Goal: Task Accomplishment & Management: Complete application form

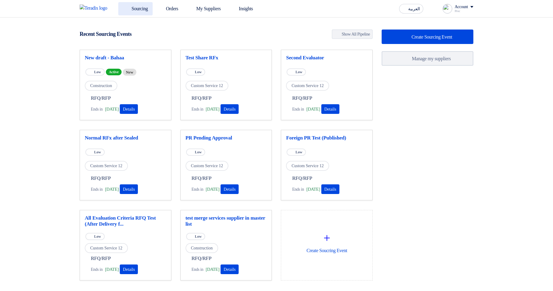
click at [140, 8] on link "Sourcing" at bounding box center [135, 8] width 34 height 13
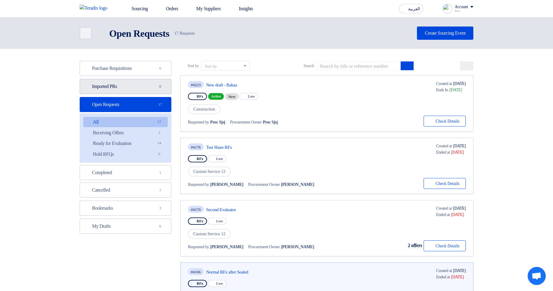
click at [151, 93] on link "Imported PRs Imported PRs 0" at bounding box center [126, 86] width 92 height 15
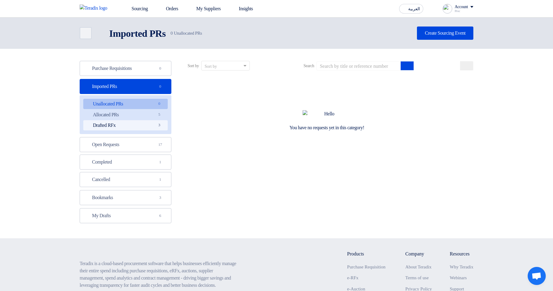
click at [145, 121] on link "Drafted RFx Drafted RFx 3" at bounding box center [125, 125] width 84 height 10
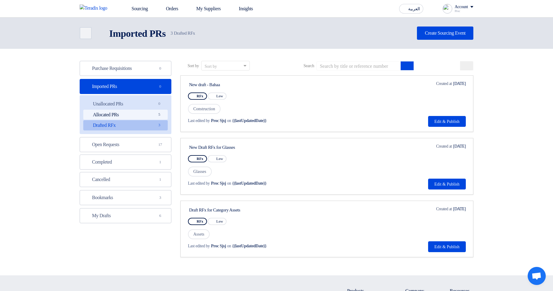
click at [148, 115] on link "Allocated PRs Allocated PRs 5" at bounding box center [125, 115] width 84 height 10
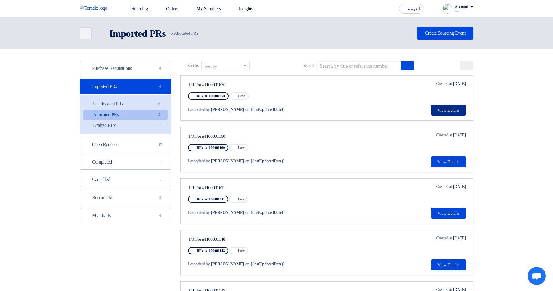
click at [456, 108] on button "View Details" at bounding box center [448, 110] width 35 height 11
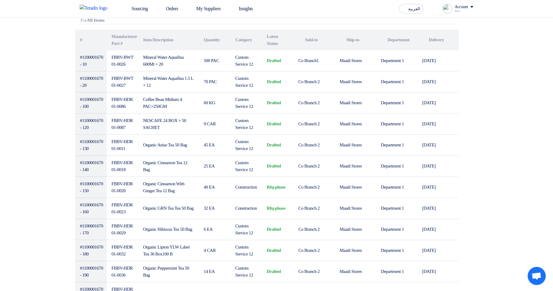
scroll to position [181, 0]
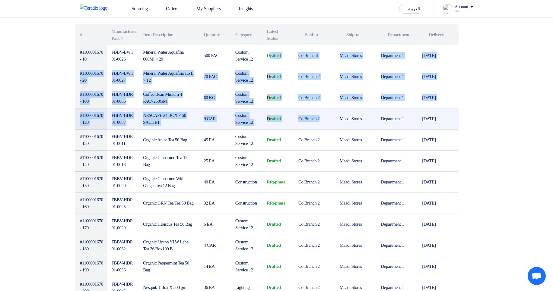
drag, startPoint x: 265, startPoint y: 51, endPoint x: 308, endPoint y: 128, distance: 88.1
click at [308, 128] on td "Co Branch 2" at bounding box center [314, 119] width 41 height 21
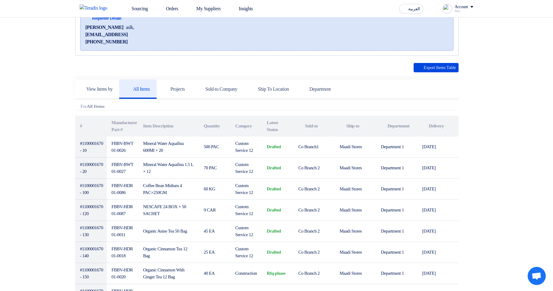
scroll to position [0, 0]
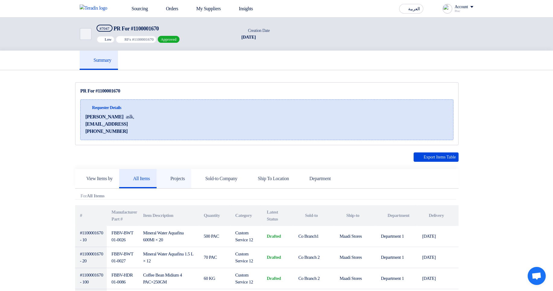
click at [181, 175] on link "Projects" at bounding box center [174, 178] width 35 height 19
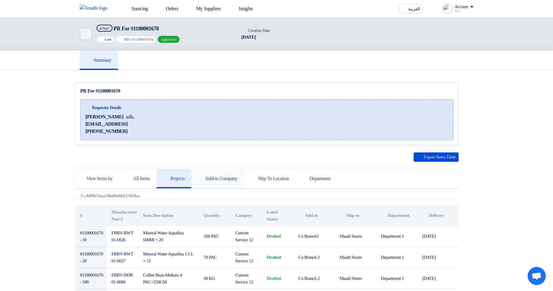
click at [226, 181] on h5 "Sold-to Company" at bounding box center [217, 179] width 39 height 6
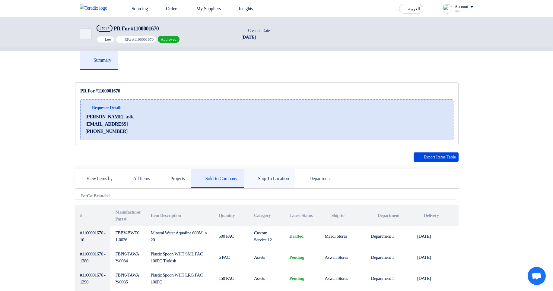
click at [282, 181] on h5 "Ship To Location" at bounding box center [270, 179] width 38 height 6
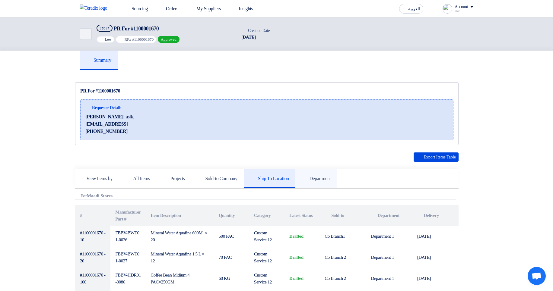
click at [331, 176] on h5 "Department" at bounding box center [316, 179] width 29 height 6
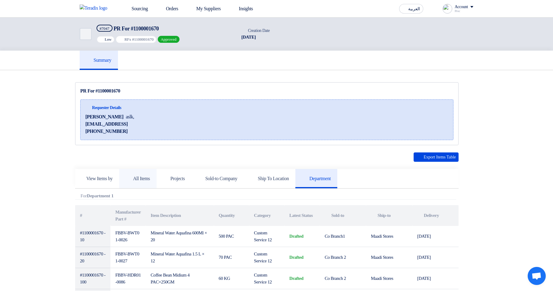
click at [150, 170] on link "All Items" at bounding box center [137, 178] width 37 height 19
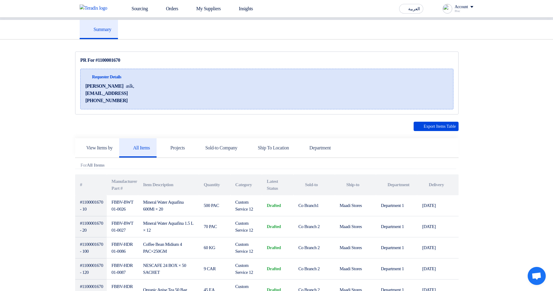
scroll to position [109, 0]
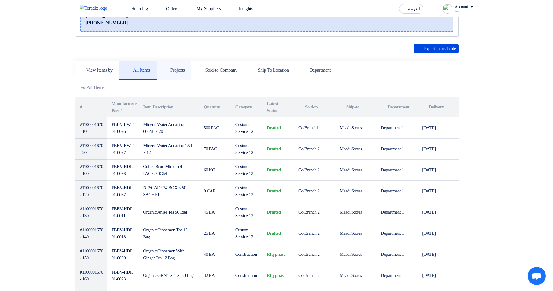
click at [174, 66] on link "Projects" at bounding box center [174, 70] width 35 height 19
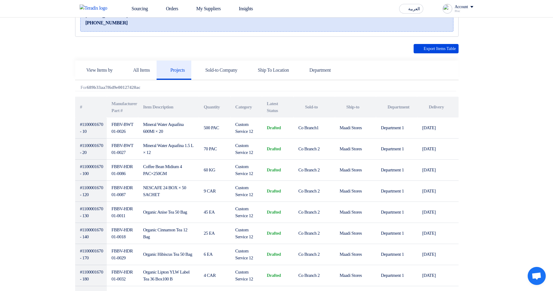
drag, startPoint x: 87, startPoint y: 87, endPoint x: 253, endPoint y: 92, distance: 166.9
click at [250, 90] on div at bounding box center [250, 90] width 0 height 0
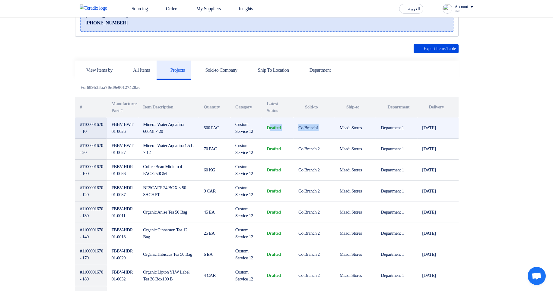
drag, startPoint x: 269, startPoint y: 124, endPoint x: 307, endPoint y: 133, distance: 40.0
click at [307, 133] on tr "#1100001670 - 10 FBBV-BWT01-0026 Mineral Water Aquafina 600Ml × 20 500 PAC Cust…" at bounding box center [266, 128] width 383 height 21
click at [286, 132] on td "drafted" at bounding box center [278, 128] width 32 height 21
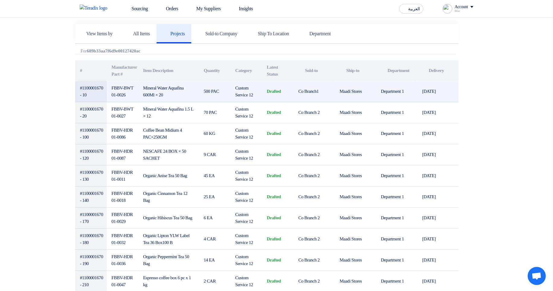
scroll to position [145, 0]
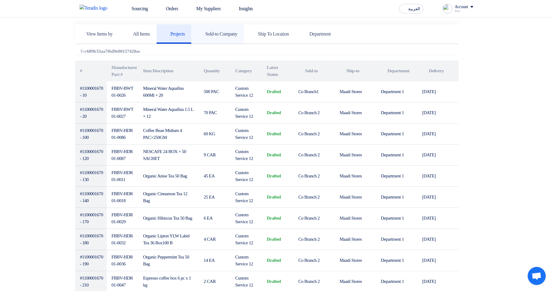
click at [219, 40] on link "Sold-to Company" at bounding box center [217, 33] width 52 height 19
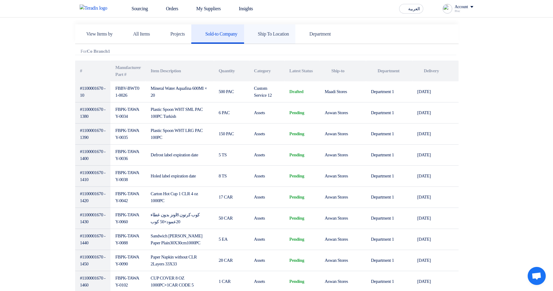
click at [282, 37] on link "Ship To Location" at bounding box center [270, 33] width 52 height 19
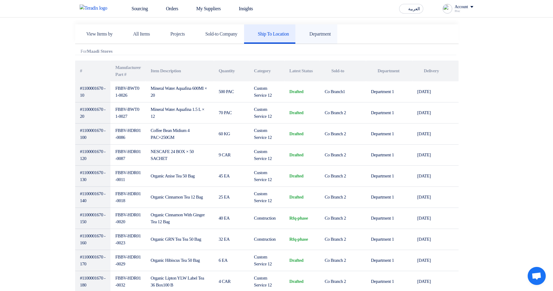
click at [337, 38] on link "Department" at bounding box center [316, 33] width 42 height 19
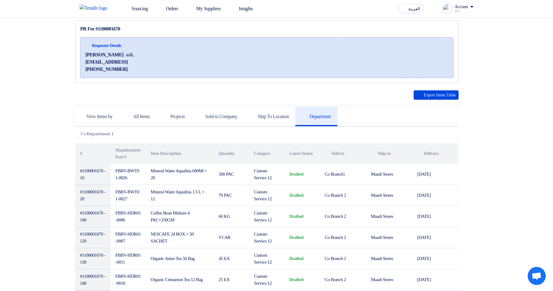
scroll to position [0, 0]
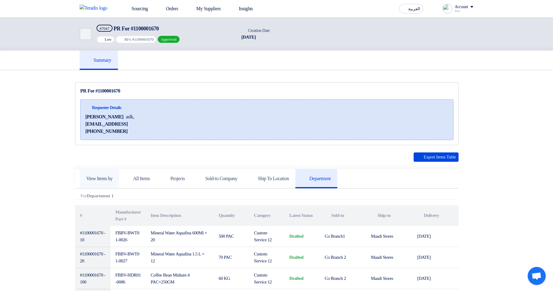
click at [108, 177] on h5 "View Items by" at bounding box center [99, 179] width 26 height 6
click at [150, 179] on h5 "All Items" at bounding box center [138, 179] width 24 height 6
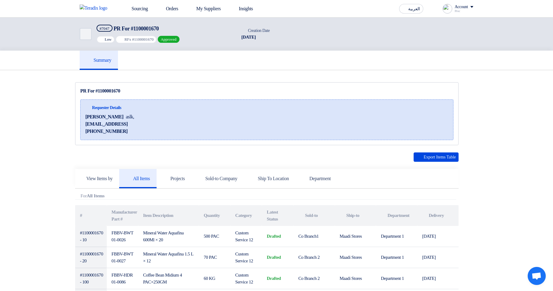
drag, startPoint x: 86, startPoint y: 102, endPoint x: 147, endPoint y: 123, distance: 65.1
click at [147, 123] on div "Requester Details [PERSON_NAME] aslk, [EMAIL_ADDRESS] [PHONE_NUMBER]" at bounding box center [266, 120] width 373 height 41
click at [192, 125] on div "Requester Details [PERSON_NAME] aslk, [EMAIL_ADDRESS] [PHONE_NUMBER]" at bounding box center [266, 120] width 373 height 41
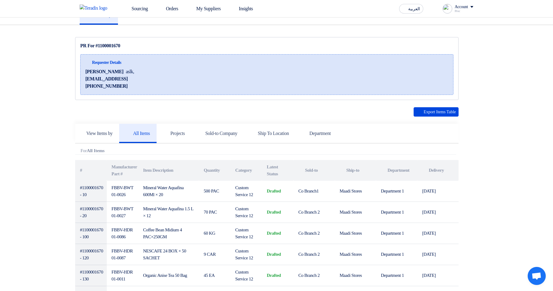
scroll to position [109, 0]
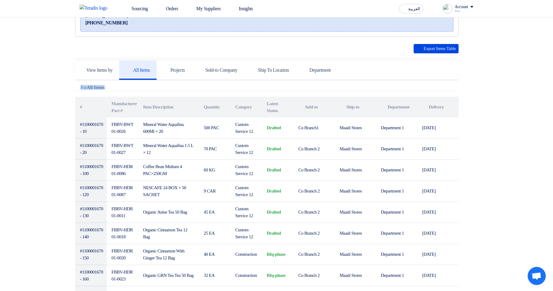
drag, startPoint x: 75, startPoint y: 89, endPoint x: 483, endPoint y: 87, distance: 407.9
drag, startPoint x: 70, startPoint y: 86, endPoint x: 456, endPoint y: 91, distance: 386.5
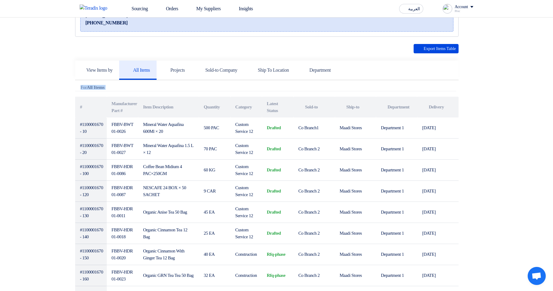
click at [443, 87] on div "Attachments For All Items" at bounding box center [265, 88] width 381 height 6
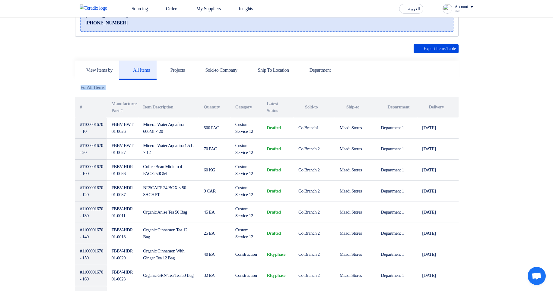
click at [443, 87] on div "Attachments For All Items" at bounding box center [265, 88] width 381 height 6
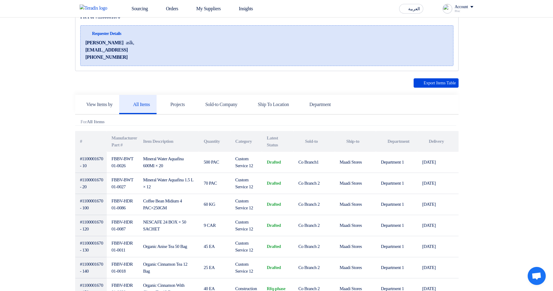
scroll to position [0, 0]
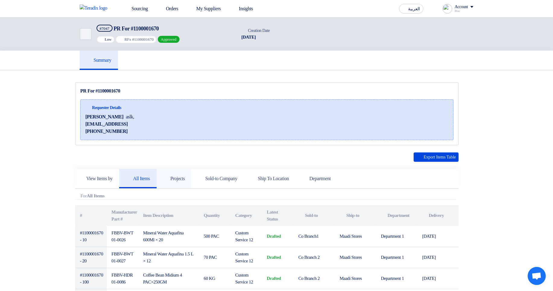
click at [169, 176] on icon at bounding box center [166, 179] width 6 height 6
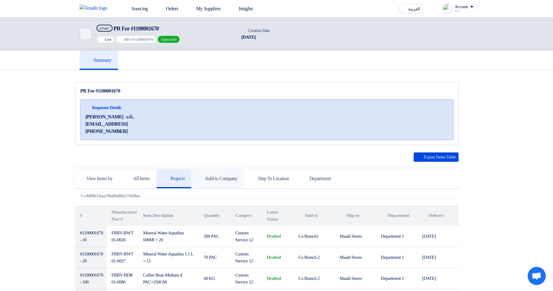
click at [233, 182] on h5 "Sold-to Company" at bounding box center [217, 179] width 39 height 6
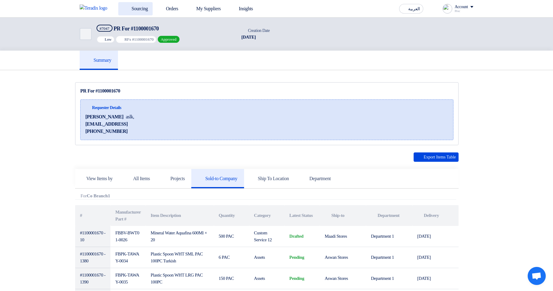
click at [135, 9] on link "Sourcing" at bounding box center [135, 8] width 34 height 13
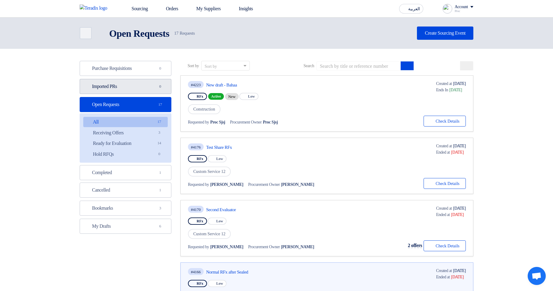
click at [152, 89] on link "Imported PRs Imported PRs 0" at bounding box center [126, 86] width 92 height 15
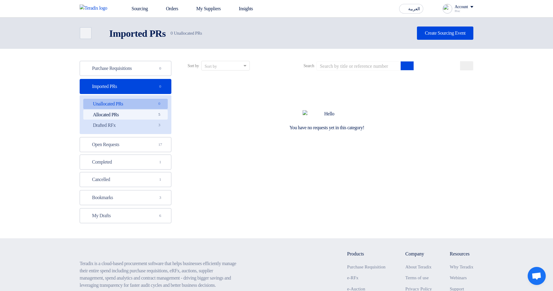
click at [132, 117] on link "Allocated PRs Allocated PRs 5" at bounding box center [125, 115] width 84 height 10
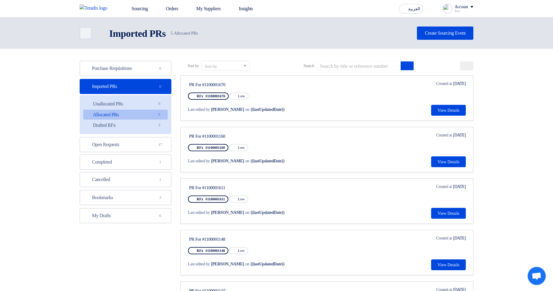
drag, startPoint x: 191, startPoint y: 86, endPoint x: 267, endPoint y: 86, distance: 76.6
click at [261, 85] on div "PR For #1100001670" at bounding box center [245, 84] width 113 height 5
click at [288, 85] on div "PR For #1100001670" at bounding box center [245, 84] width 113 height 5
drag, startPoint x: 235, startPoint y: 83, endPoint x: 189, endPoint y: 84, distance: 45.6
click at [189, 84] on div "PR For #1100001670" at bounding box center [245, 84] width 113 height 5
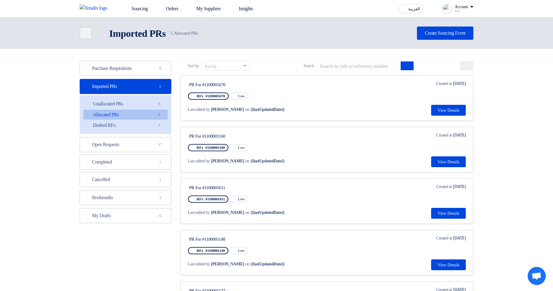
click at [189, 85] on div "PR For #1100001670" at bounding box center [245, 84] width 113 height 5
drag, startPoint x: 189, startPoint y: 85, endPoint x: 241, endPoint y: 85, distance: 51.9
click at [241, 85] on div "PR For #1100001670" at bounding box center [245, 84] width 113 height 5
click at [274, 81] on div "PR For #1100001670" at bounding box center [246, 85] width 116 height 8
drag, startPoint x: 179, startPoint y: 83, endPoint x: 313, endPoint y: 87, distance: 134.6
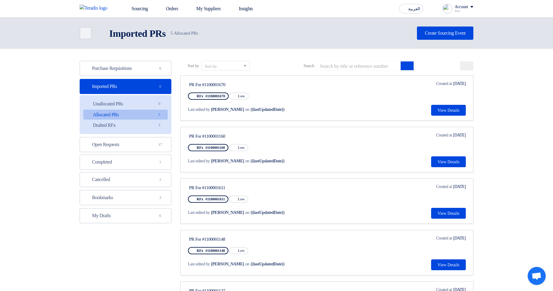
click at [256, 85] on div "Sort by Sort by Search Category Owner Type" at bounding box center [327, 197] width 302 height 272
click at [358, 92] on div "PR For #1100001670 RFx #1100001670 Priority Low Last edited by [PERSON_NAME] on…" at bounding box center [327, 98] width 278 height 35
drag, startPoint x: 284, startPoint y: 87, endPoint x: 185, endPoint y: 83, distance: 99.4
click at [185, 83] on link "PR For #1100001670 RFx #1100001670 Priority Low Last edited by [PERSON_NAME] on…" at bounding box center [326, 98] width 293 height 46
click at [196, 83] on div "PR For #1100001670" at bounding box center [245, 84] width 113 height 5
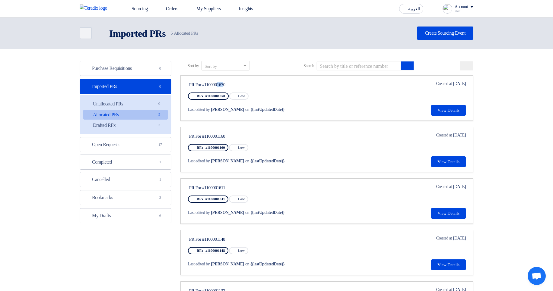
click at [196, 83] on div "PR For #1100001670" at bounding box center [245, 84] width 113 height 5
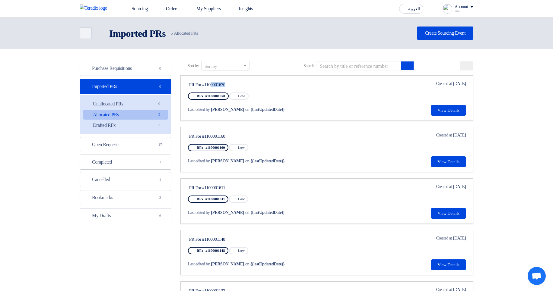
click at [196, 83] on div "PR For #1100001670" at bounding box center [245, 84] width 113 height 5
click at [439, 111] on button "View Details" at bounding box center [448, 110] width 35 height 11
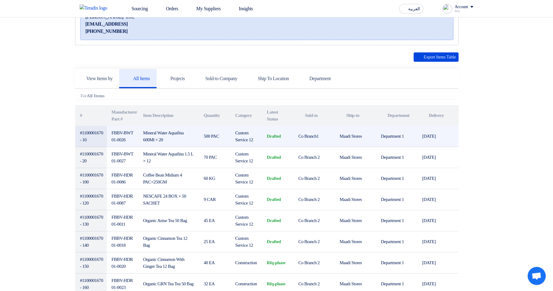
scroll to position [109, 0]
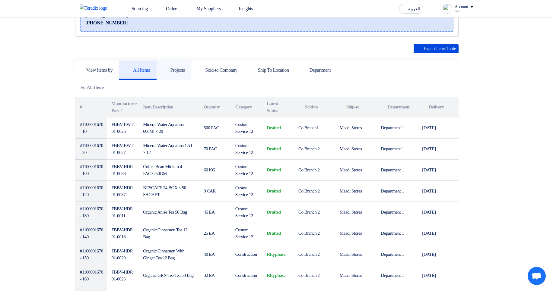
click at [169, 72] on icon at bounding box center [166, 70] width 6 height 6
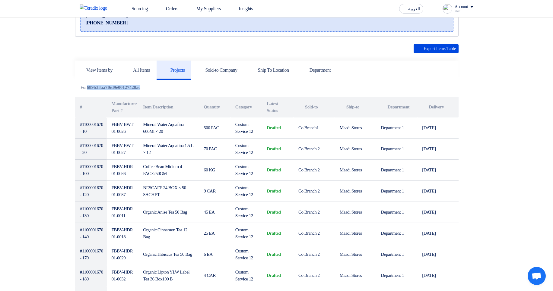
drag, startPoint x: 90, startPoint y: 85, endPoint x: 156, endPoint y: 89, distance: 66.8
click at [156, 89] on div "Attachments For 689b33aa7f6d9e00127420ac" at bounding box center [265, 88] width 381 height 6
click at [156, 87] on div "Attachments For 689b33aa7f6d9e00127420ac" at bounding box center [265, 88] width 381 height 6
click at [121, 90] on b "689b33aa7f6d9e00127420ac" at bounding box center [114, 87] width 54 height 5
drag, startPoint x: 89, startPoint y: 87, endPoint x: 201, endPoint y: 90, distance: 112.6
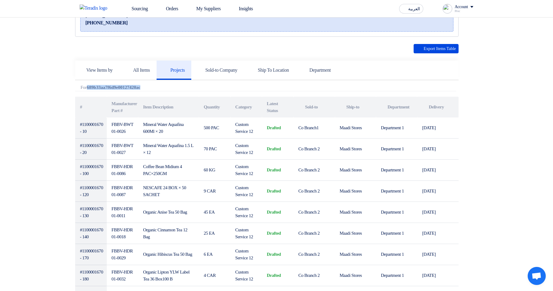
click at [201, 90] on div "Attachments For 689b33aa7f6d9e00127420ac" at bounding box center [265, 88] width 381 height 6
click at [249, 85] on div "Attachments For 689b33aa7f6d9e00127420ac" at bounding box center [265, 88] width 381 height 6
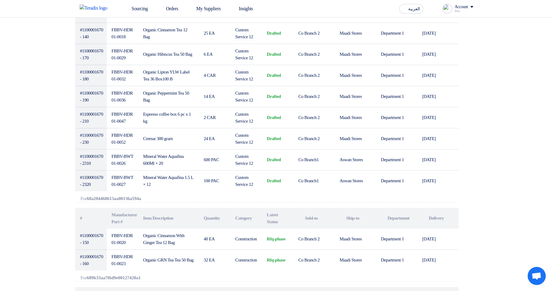
scroll to position [471, 0]
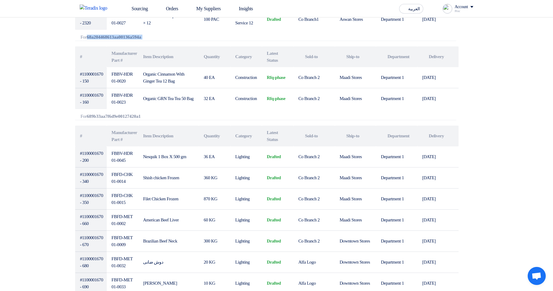
drag, startPoint x: 89, startPoint y: 37, endPoint x: 244, endPoint y: 62, distance: 156.7
click at [208, 44] on div "Export Items Table View Items by All Items Projects Attachments # # #" at bounding box center [266, 253] width 383 height 1142
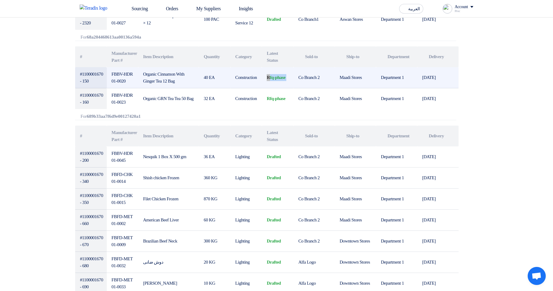
drag, startPoint x: 265, startPoint y: 78, endPoint x: 293, endPoint y: 79, distance: 27.8
click at [294, 79] on tr "#1100001670 - 150 FBBV-HDR01-0020 Organic Cinnamon With Ginger Tea 12 Bag 40 EA…" at bounding box center [266, 77] width 383 height 21
click at [290, 79] on td "rfq-phase" at bounding box center [278, 77] width 32 height 21
click at [290, 78] on td "rfq-phase" at bounding box center [278, 77] width 32 height 21
drag, startPoint x: 290, startPoint y: 77, endPoint x: 266, endPoint y: 76, distance: 23.9
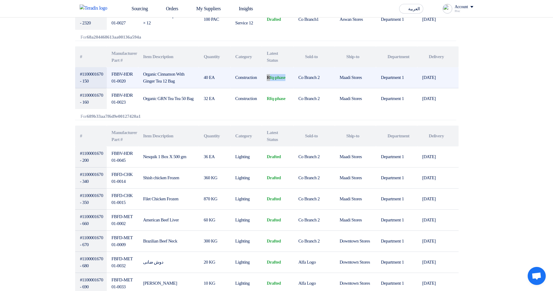
click at [266, 76] on td "rfq-phase" at bounding box center [278, 77] width 32 height 21
click at [269, 77] on td "rfq-phase" at bounding box center [278, 77] width 32 height 21
drag, startPoint x: 267, startPoint y: 78, endPoint x: 293, endPoint y: 79, distance: 26.0
click at [293, 79] on td "rfq-phase" at bounding box center [278, 77] width 32 height 21
click at [294, 79] on td "Co Branch 2" at bounding box center [314, 77] width 41 height 21
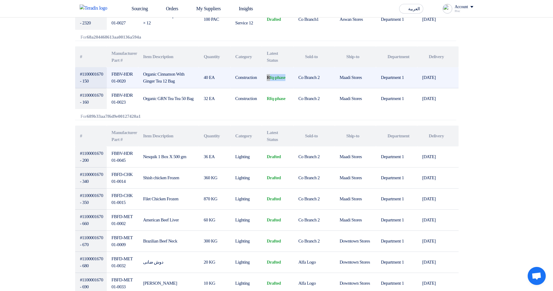
drag, startPoint x: 293, startPoint y: 79, endPoint x: 268, endPoint y: 81, distance: 24.5
click at [268, 81] on td "rfq-phase" at bounding box center [278, 77] width 32 height 21
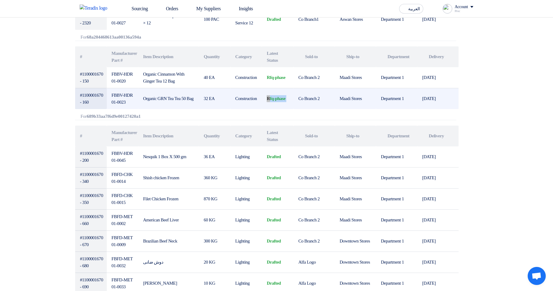
drag, startPoint x: 269, startPoint y: 97, endPoint x: 294, endPoint y: 97, distance: 25.6
click at [294, 97] on tr "#1100001670 - 160 FBBV-HDR01-0023 Organic GRN Tea Tea 50 Bag 32 EA Construction…" at bounding box center [266, 98] width 383 height 21
click at [289, 99] on td "rfq-phase" at bounding box center [278, 98] width 32 height 21
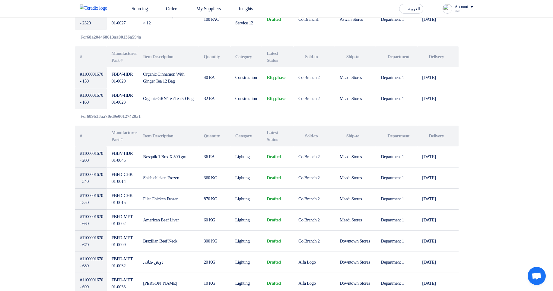
scroll to position [507, 0]
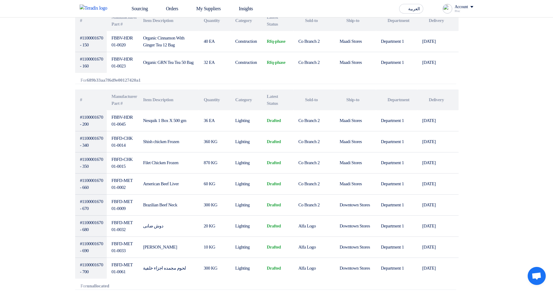
drag, startPoint x: 87, startPoint y: 79, endPoint x: 218, endPoint y: 84, distance: 131.4
click at [218, 84] on div "Export Items Table View Items by All Items Projects Attachments # # #" at bounding box center [266, 217] width 383 height 1142
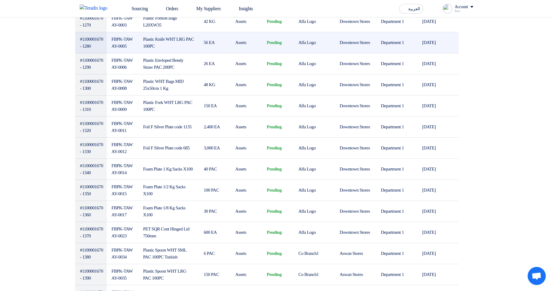
scroll to position [760, 0]
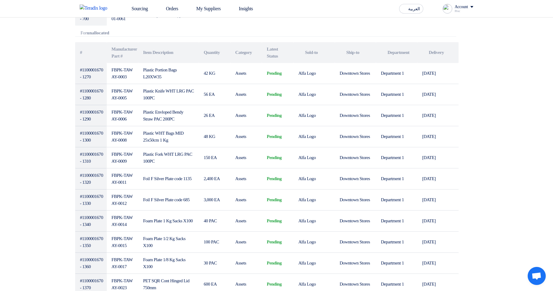
drag, startPoint x: 88, startPoint y: 33, endPoint x: 170, endPoint y: 43, distance: 82.1
click at [144, 37] on div "Attachments For unallocated" at bounding box center [265, 33] width 381 height 6
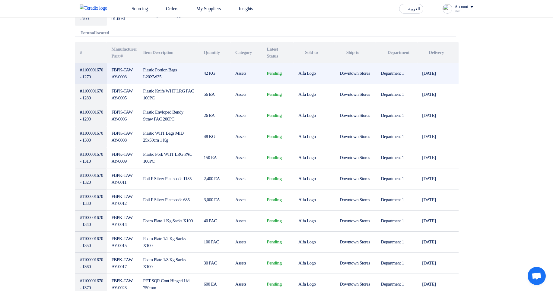
click at [303, 67] on td "Alfa Logo" at bounding box center [314, 73] width 41 height 21
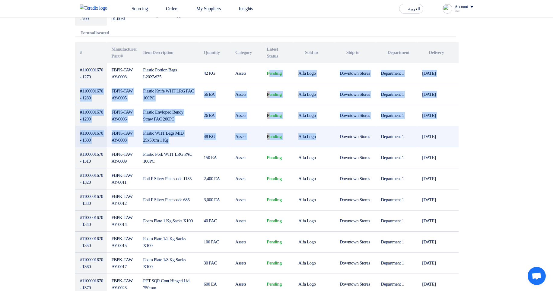
drag, startPoint x: 290, startPoint y: 84, endPoint x: 309, endPoint y: 158, distance: 77.0
click at [309, 148] on td "Alfa Logo" at bounding box center [314, 136] width 41 height 21
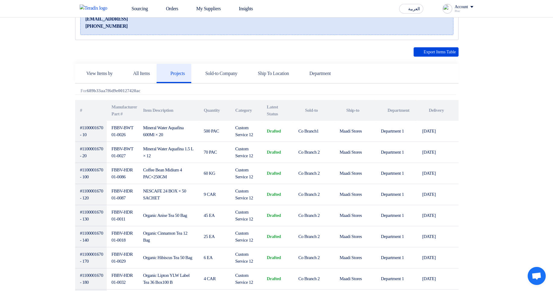
scroll to position [0, 0]
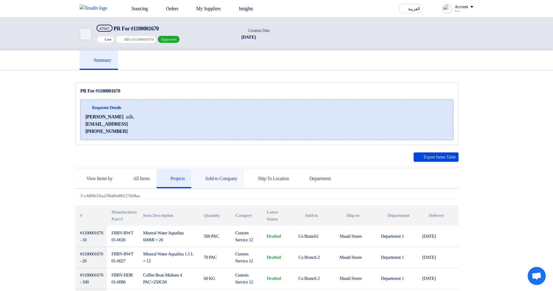
click at [235, 171] on link "Sold-to Company" at bounding box center [217, 178] width 52 height 19
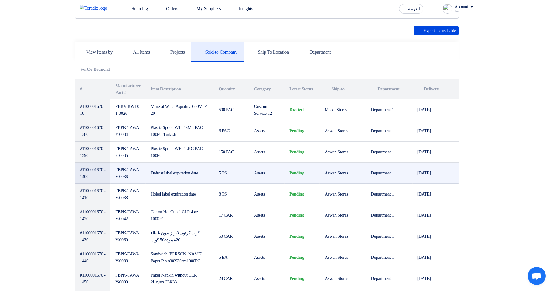
scroll to position [145, 0]
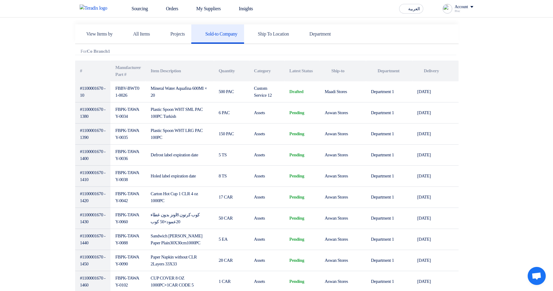
drag, startPoint x: 87, startPoint y: 50, endPoint x: 153, endPoint y: 55, distance: 66.0
click at [153, 55] on div "Attachments For Co Branch1" at bounding box center [265, 52] width 381 height 6
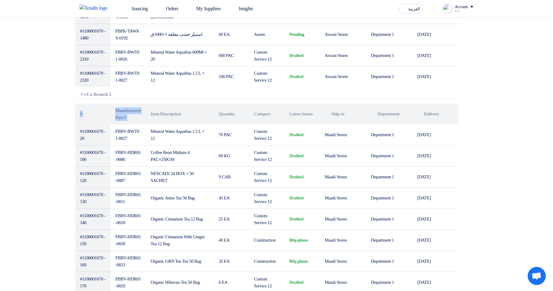
drag, startPoint x: 87, startPoint y: 98, endPoint x: 182, endPoint y: 109, distance: 96.0
click at [166, 107] on div "Export Items Table View Items by All Items Projects Attachments # # #" at bounding box center [266, 267] width 383 height 1098
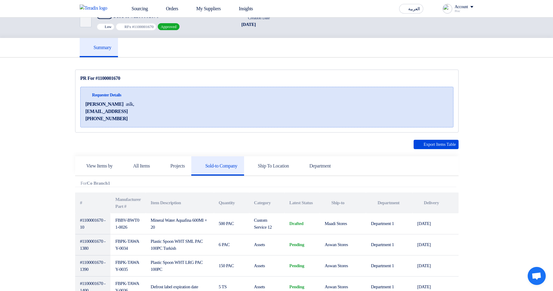
scroll to position [0, 0]
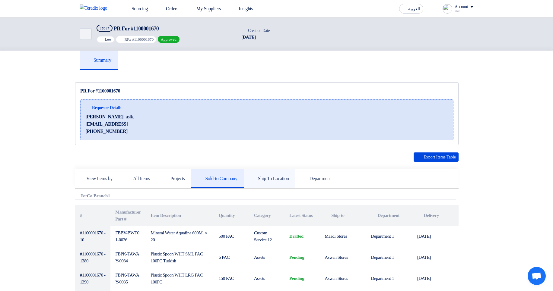
click at [289, 176] on h5 "Ship To Location" at bounding box center [270, 179] width 38 height 6
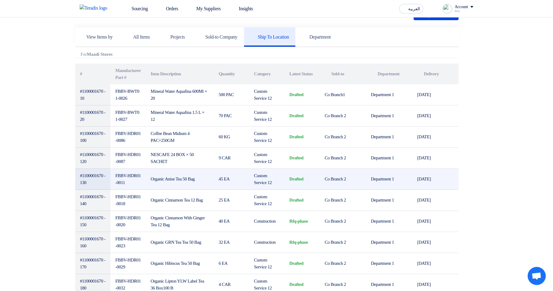
scroll to position [145, 0]
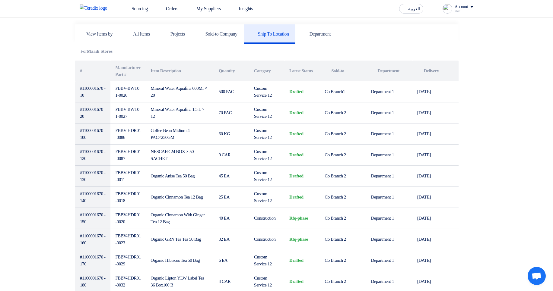
drag, startPoint x: 84, startPoint y: 51, endPoint x: 154, endPoint y: 51, distance: 69.1
click at [148, 51] on div "Attachments For Maadi Stores" at bounding box center [265, 52] width 381 height 6
click at [328, 54] on div "Attachments For Maadi Stores" at bounding box center [265, 52] width 381 height 6
drag, startPoint x: 350, startPoint y: 33, endPoint x: 363, endPoint y: 58, distance: 28.1
click at [331, 33] on h5 "Department" at bounding box center [316, 34] width 29 height 6
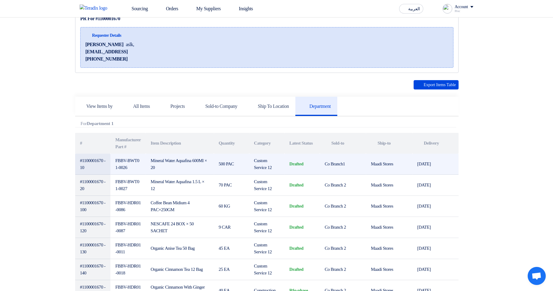
scroll to position [0, 0]
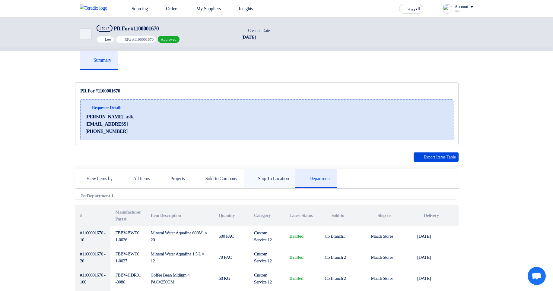
click at [296, 173] on link "Ship To Location" at bounding box center [270, 178] width 52 height 19
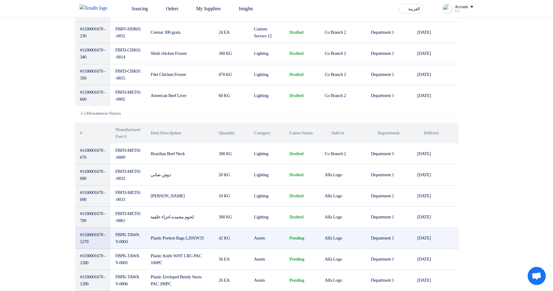
scroll to position [398, 0]
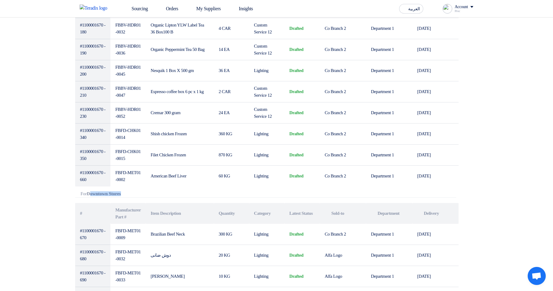
drag, startPoint x: 92, startPoint y: 193, endPoint x: 146, endPoint y: 193, distance: 54.3
click at [146, 193] on div "Attachments For Downtown Stores" at bounding box center [265, 195] width 381 height 6
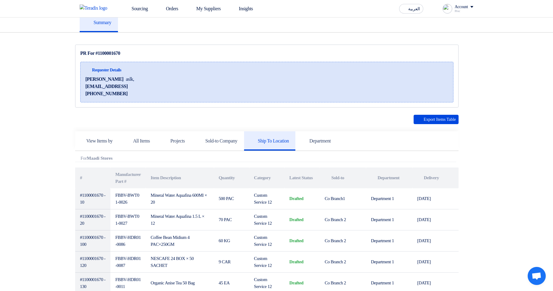
scroll to position [0, 0]
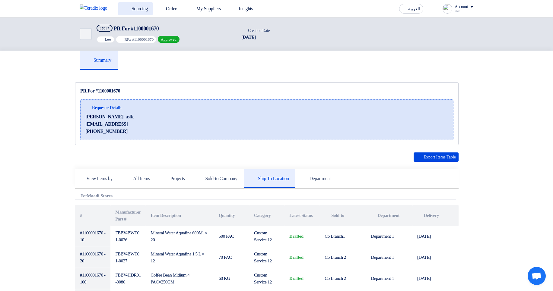
click at [123, 13] on link "Sourcing" at bounding box center [135, 8] width 34 height 13
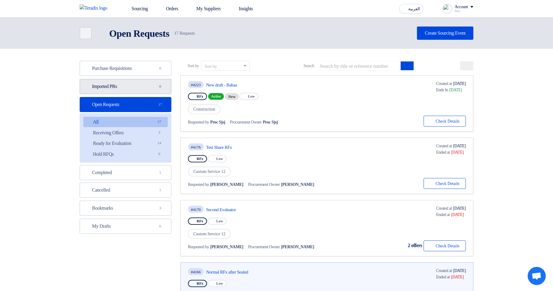
click at [137, 92] on link "Imported PRs Imported PRs 0" at bounding box center [126, 86] width 92 height 15
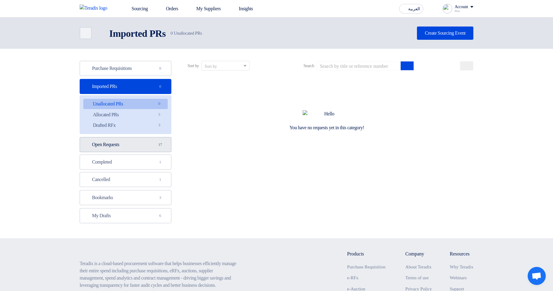
click at [138, 143] on link "Open Requests Open Requests 17" at bounding box center [126, 144] width 92 height 15
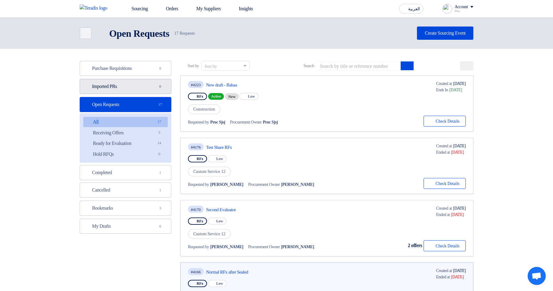
click at [157, 87] on span "0" at bounding box center [160, 87] width 7 height 6
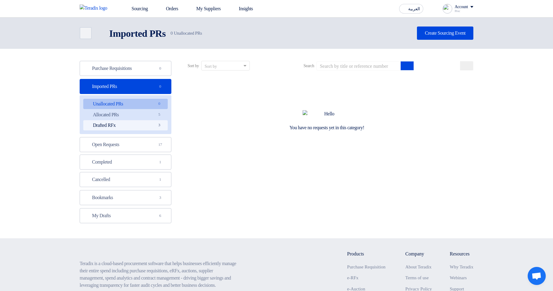
click at [147, 123] on link "Drafted RFx Drafted RFx 3" at bounding box center [125, 125] width 84 height 10
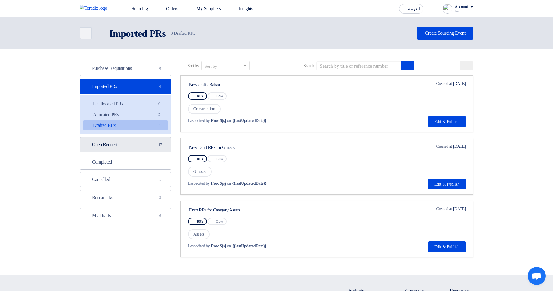
click at [156, 146] on link "Open Requests Open Requests 17" at bounding box center [126, 144] width 92 height 15
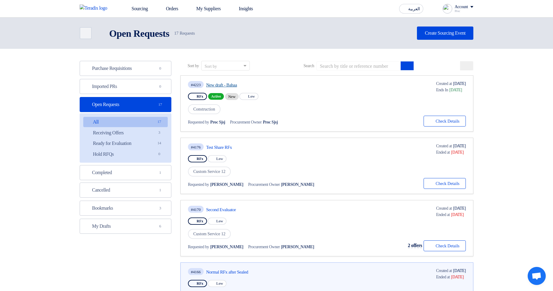
click at [231, 84] on link "New draft - Bahaa" at bounding box center [262, 84] width 113 height 5
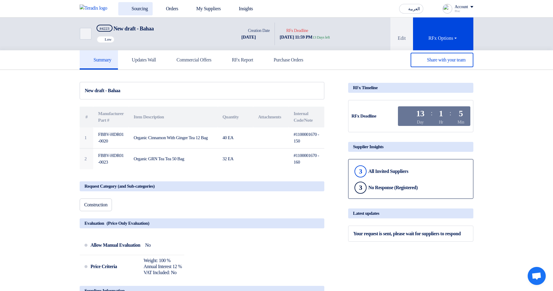
click at [135, 7] on link "Sourcing" at bounding box center [135, 8] width 34 height 13
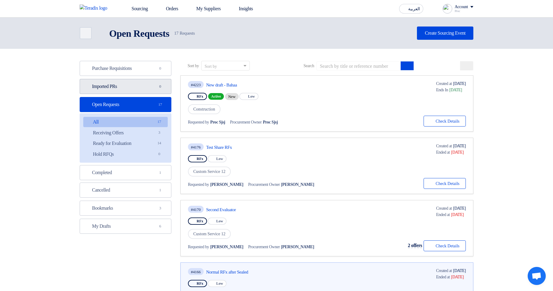
click at [134, 84] on link "Imported PRs Imported PRs 0" at bounding box center [126, 86] width 92 height 15
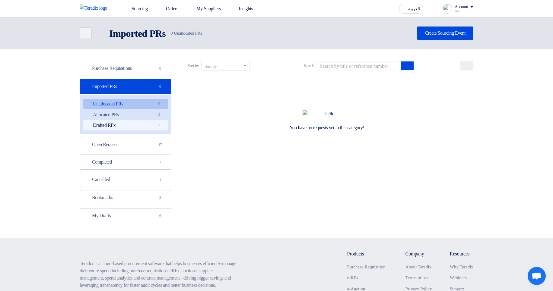
click at [139, 128] on link "Drafted RFx Drafted RFx 3" at bounding box center [125, 125] width 84 height 10
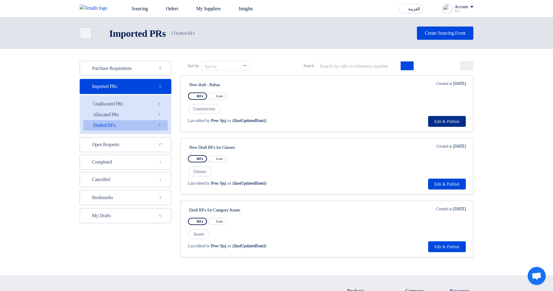
click at [440, 122] on button "Edit & Publish" at bounding box center [447, 121] width 38 height 11
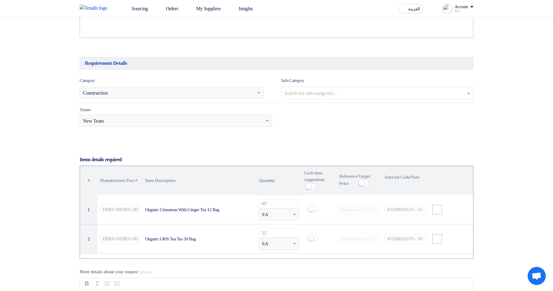
scroll to position [326, 0]
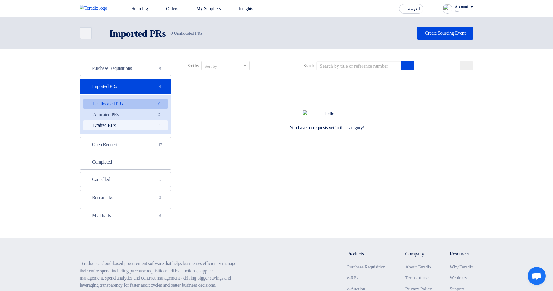
click at [158, 125] on span "3" at bounding box center [159, 125] width 7 height 6
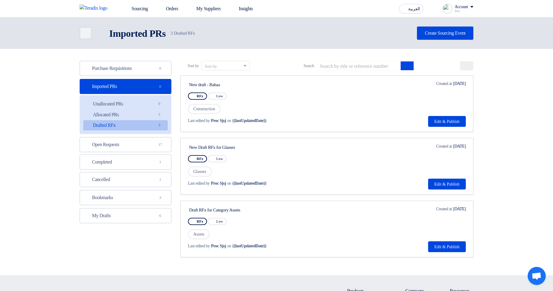
drag, startPoint x: 226, startPoint y: 146, endPoint x: 267, endPoint y: 151, distance: 41.7
click at [267, 151] on div "New Draft RFx for Glasses RFx Priority Low Glasses Last edited by [PERSON_NAME]…" at bounding box center [246, 166] width 116 height 46
click at [263, 151] on div at bounding box center [263, 151] width 0 height 0
click at [350, 164] on div "New Draft RFx for Glasses RFx Priority Low Glasses Last edited by [PERSON_NAME]…" at bounding box center [327, 166] width 278 height 46
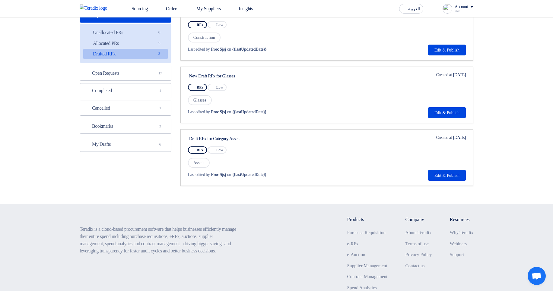
scroll to position [72, 0]
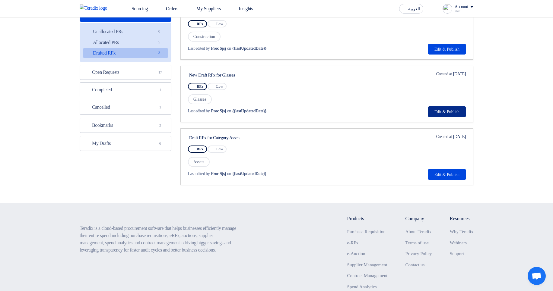
click at [445, 114] on button "Edit & Publish" at bounding box center [447, 112] width 38 height 11
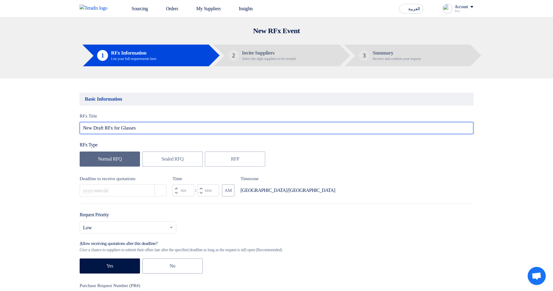
click at [210, 130] on input "New Draft RFx for Glasses" at bounding box center [277, 128] width 394 height 12
type input "New Draft RFx for Glasses ("
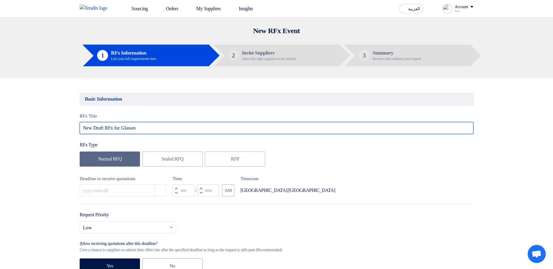
click at [214, 131] on input "New Draft RFx for Glasses" at bounding box center [277, 128] width 394 height 12
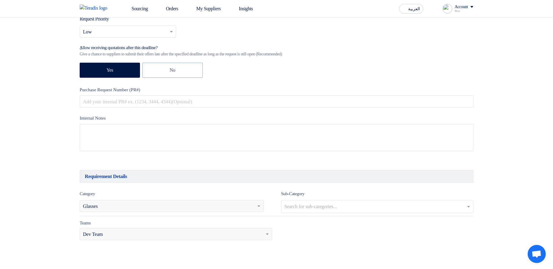
scroll to position [109, 0]
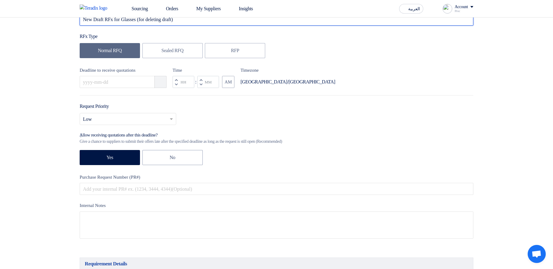
type input "New Draft RFx for Glasses (for deleting draft)"
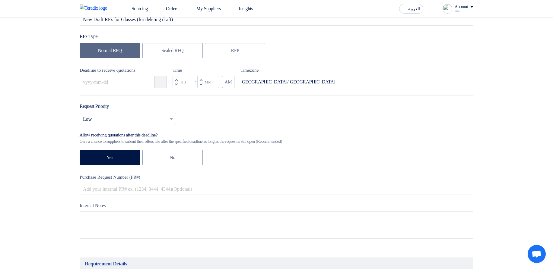
click at [161, 87] on button "Pick a date" at bounding box center [160, 82] width 12 height 12
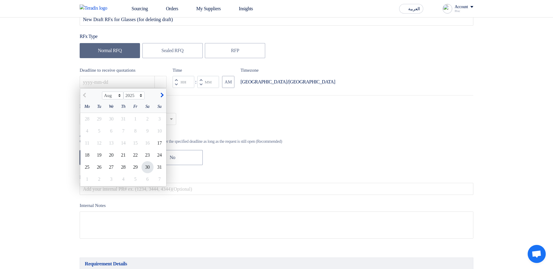
click at [146, 173] on div "30" at bounding box center [147, 167] width 12 height 12
type input "8/30/2025"
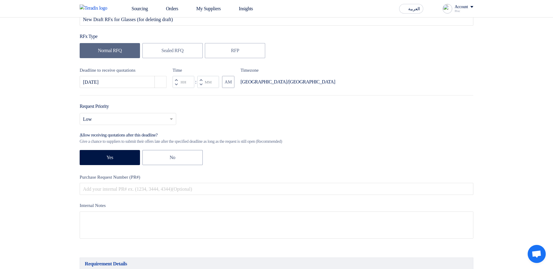
click at [201, 85] on span "button" at bounding box center [201, 84] width 2 height 3
type input "11"
type input "59"
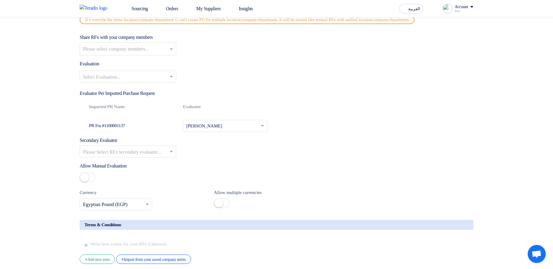
scroll to position [724, 0]
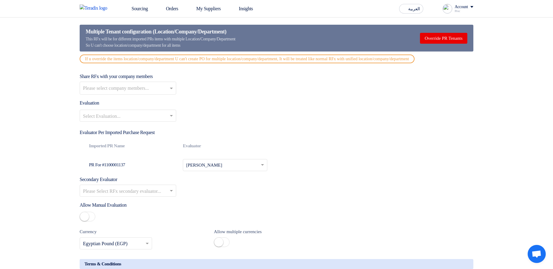
click at [118, 127] on div "Select Evaluation..." at bounding box center [277, 118] width 394 height 17
click at [117, 122] on input "text" at bounding box center [125, 117] width 84 height 10
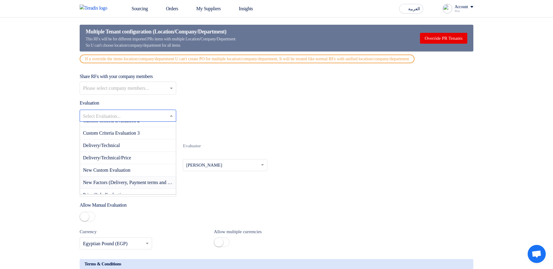
scroll to position [36, 0]
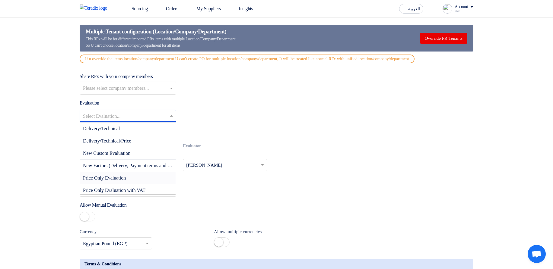
click at [126, 181] on span "Price Only Evaluation" at bounding box center [104, 178] width 43 height 5
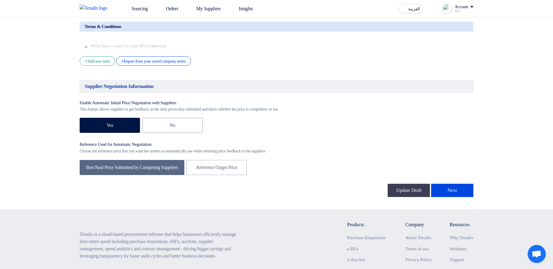
scroll to position [978, 0]
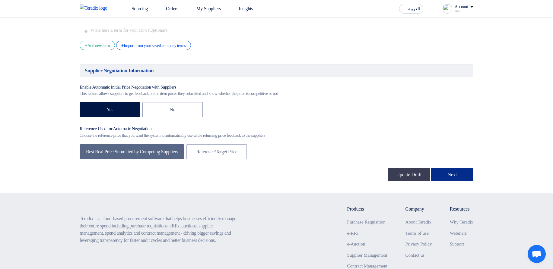
click at [449, 181] on button "Next" at bounding box center [452, 174] width 42 height 13
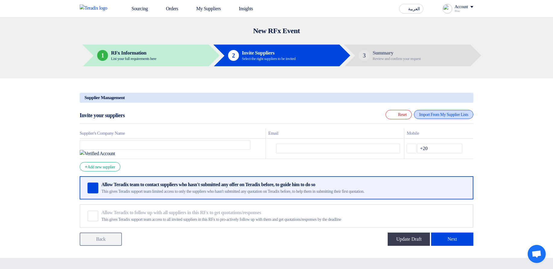
click at [440, 115] on div "Import From My Supplier Lists" at bounding box center [443, 114] width 59 height 9
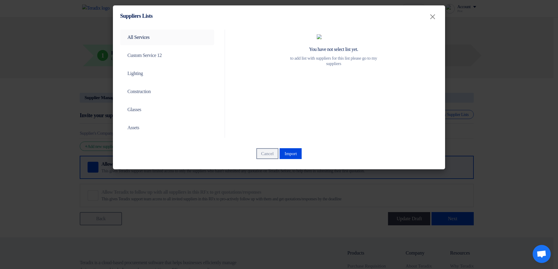
click at [172, 37] on link "All Services" at bounding box center [167, 38] width 94 height 16
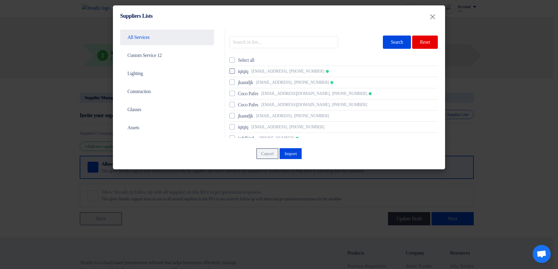
click at [245, 71] on span "iqiqiq" at bounding box center [243, 71] width 10 height 7
click at [242, 71] on input "iqiqiq kqjwekj@sda.asd, +201115558896" at bounding box center [240, 71] width 4 height 4
checkbox input "true"
click at [244, 81] on span "jkasndjk" at bounding box center [245, 82] width 15 height 7
click at [242, 73] on input "jkasndjk asdkjh@asdjlk.asd, +201114555555" at bounding box center [240, 71] width 4 height 4
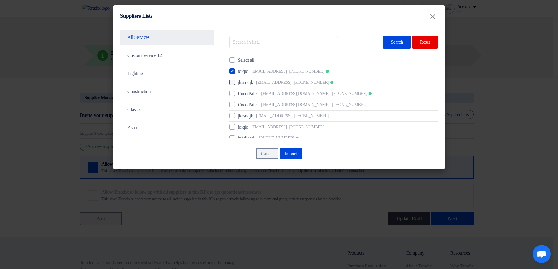
checkbox input "true"
click at [246, 98] on li "Coco Pafes jignafetri@biyac.com, +201012109629" at bounding box center [333, 93] width 208 height 11
click at [246, 95] on span "Coco Pafes" at bounding box center [248, 93] width 21 height 7
click at [242, 73] on input "Coco Pafes jignafetri@biyac.com, +201012109629" at bounding box center [240, 71] width 4 height 4
checkbox input "true"
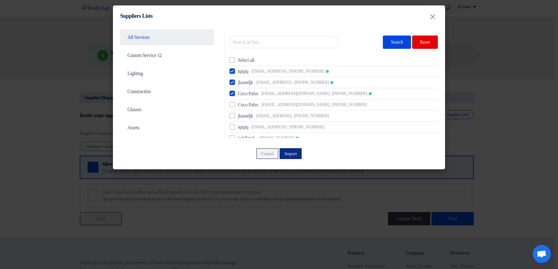
click at [293, 155] on button "Import" at bounding box center [290, 153] width 22 height 11
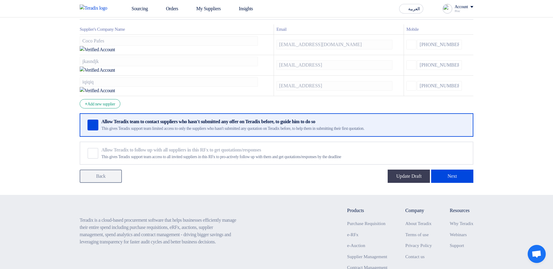
scroll to position [109, 0]
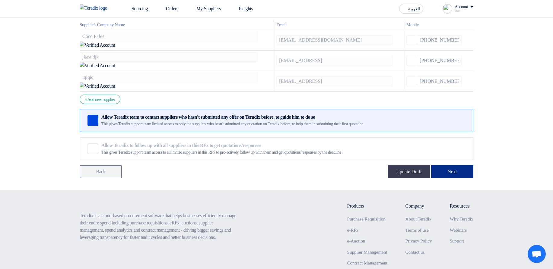
click at [458, 165] on button "Next" at bounding box center [452, 171] width 42 height 13
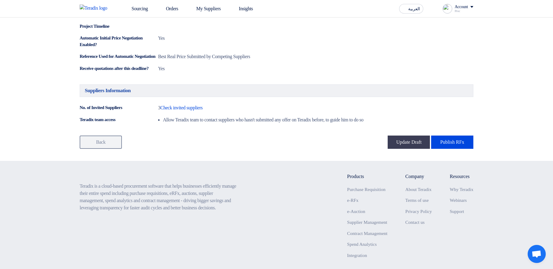
scroll to position [398, 0]
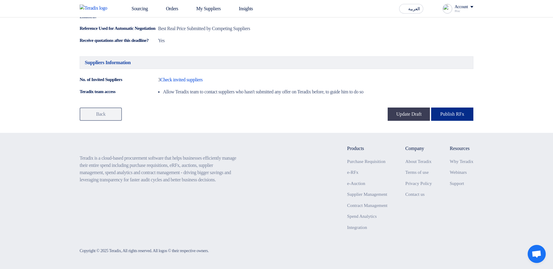
click at [457, 121] on button "Publish RFx" at bounding box center [452, 114] width 42 height 13
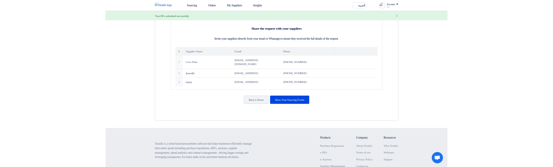
scroll to position [109, 0]
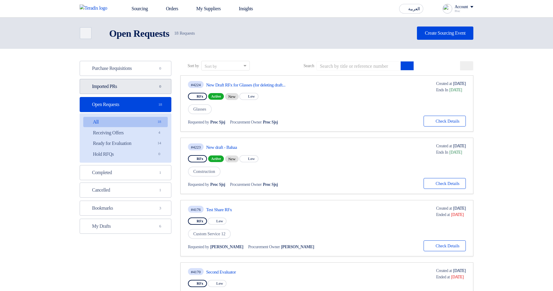
click at [143, 89] on link "Imported PRs Imported PRs 0" at bounding box center [126, 86] width 92 height 15
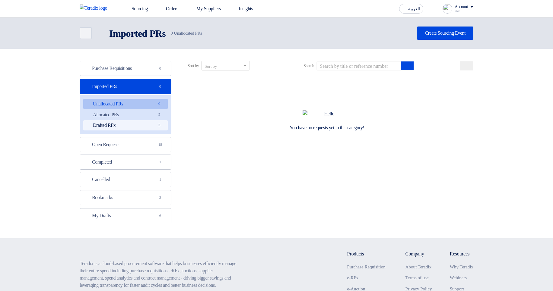
click at [145, 126] on link "Drafted RFx Drafted RFx 3" at bounding box center [125, 125] width 84 height 10
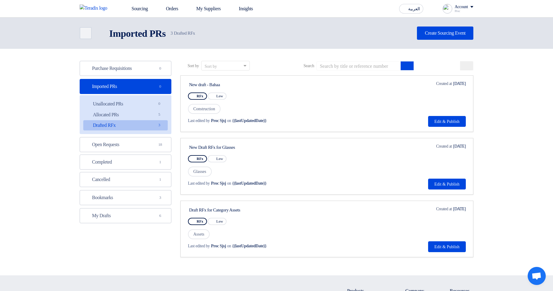
drag, startPoint x: 258, startPoint y: 146, endPoint x: 364, endPoint y: 165, distance: 107.4
click at [206, 151] on div "New Draft RFx for Glasses" at bounding box center [246, 147] width 116 height 8
click at [447, 183] on button "Edit & Publish" at bounding box center [447, 184] width 38 height 11
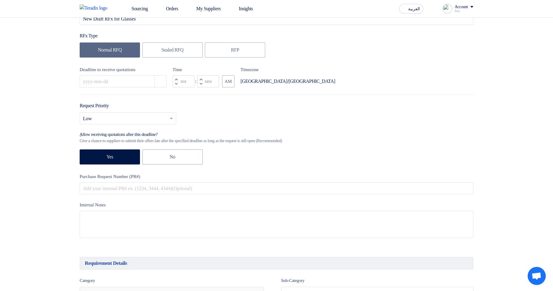
scroll to position [36, 0]
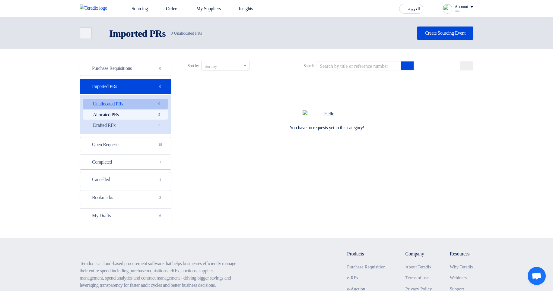
click at [160, 116] on span "5" at bounding box center [159, 115] width 7 height 6
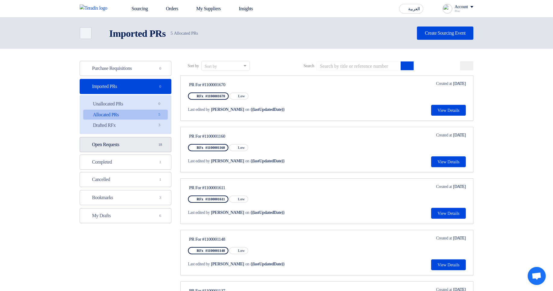
click at [151, 142] on link "Open Requests Open Requests 18" at bounding box center [126, 144] width 92 height 15
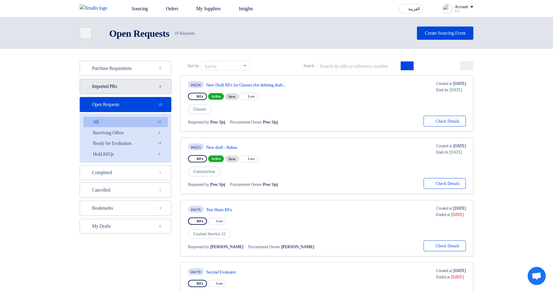
click at [134, 86] on link "Imported PRs Imported PRs 0" at bounding box center [126, 86] width 92 height 15
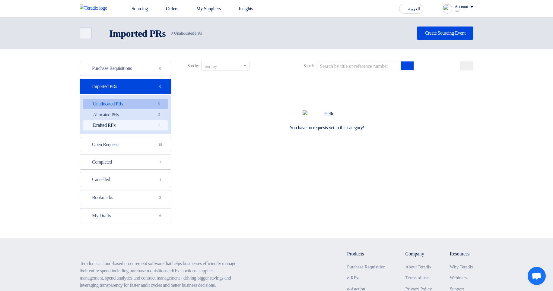
click at [151, 129] on link "Drafted RFx Drafted RFx 3" at bounding box center [125, 125] width 84 height 10
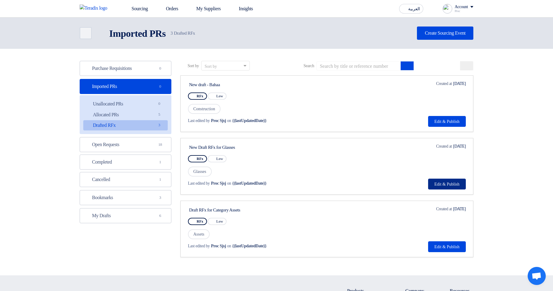
click at [454, 181] on button "Edit & Publish" at bounding box center [447, 184] width 38 height 11
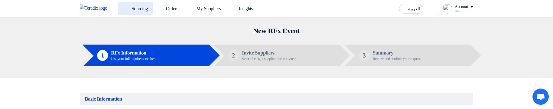
click at [141, 10] on link "Sourcing" at bounding box center [135, 8] width 34 height 13
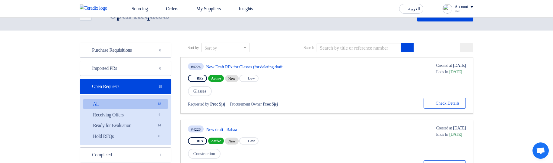
scroll to position [36, 0]
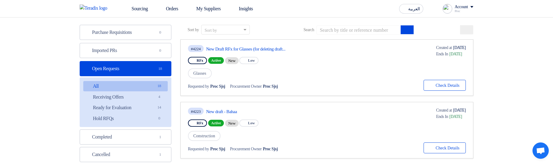
click at [116, 42] on div "Purchase Requisitions Purchase Requisitions 0 Imported PRs Imported PRs 0 Open …" at bounding box center [126, 111] width 92 height 173
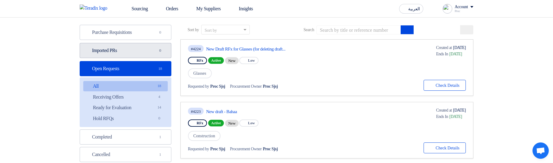
click at [123, 47] on link "Imported PRs Imported PRs 0" at bounding box center [126, 50] width 92 height 15
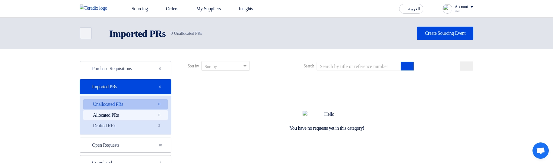
click at [148, 114] on link "Allocated PRs Allocated PRs 5" at bounding box center [125, 115] width 84 height 10
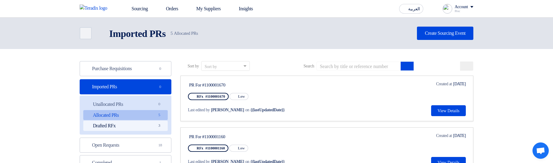
click at [151, 114] on link "Drafted RFx Drafted RFx 3" at bounding box center [125, 125] width 84 height 10
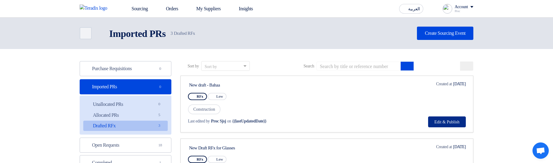
click at [446, 114] on button "Edit & Publish" at bounding box center [447, 121] width 38 height 11
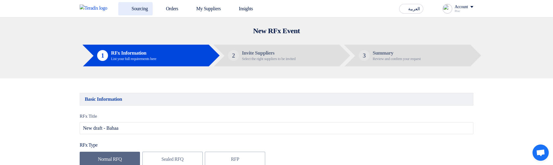
click at [123, 5] on use at bounding box center [123, 5] width 0 height 0
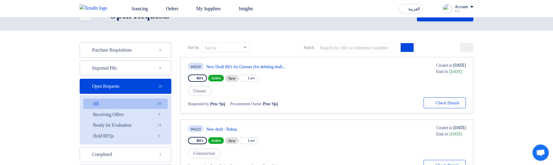
scroll to position [36, 0]
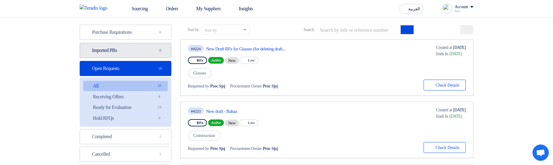
click at [148, 50] on link "Imported PRs Imported PRs 0" at bounding box center [126, 50] width 92 height 15
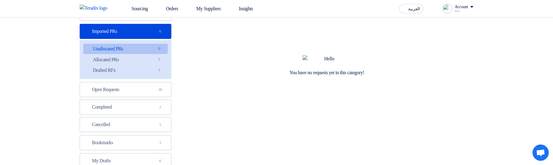
scroll to position [36, 0]
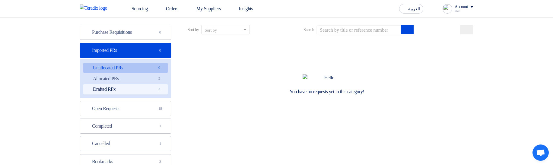
click at [141, 84] on link "Drafted RFx Drafted RFx 3" at bounding box center [125, 89] width 84 height 10
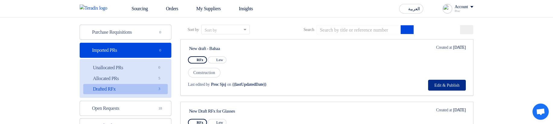
click at [437, 88] on button "Edit & Publish" at bounding box center [447, 85] width 38 height 11
